Goal: Find specific page/section: Find specific page/section

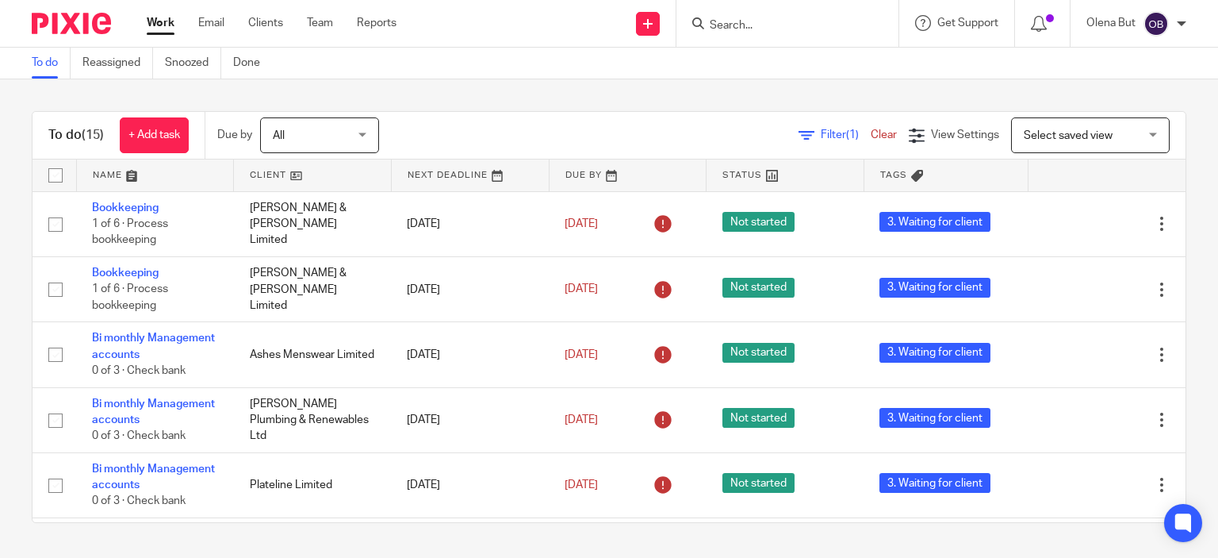
click at [754, 25] on input "Search" at bounding box center [779, 26] width 143 height 14
type input "д"
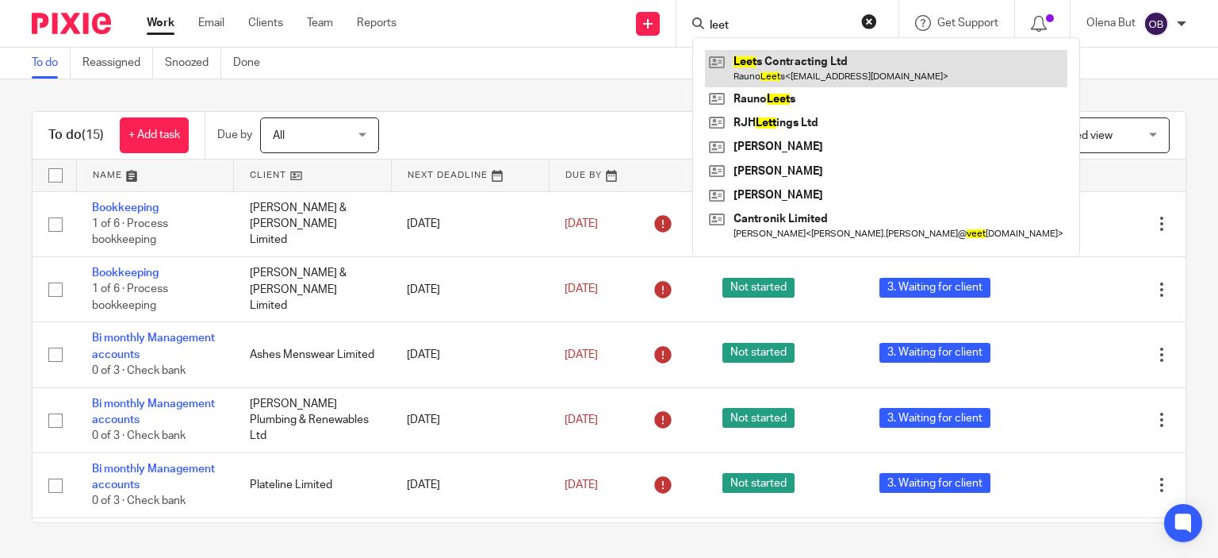
type input "leet"
click at [777, 59] on link at bounding box center [886, 68] width 363 height 36
